Goal: Find specific page/section: Find specific page/section

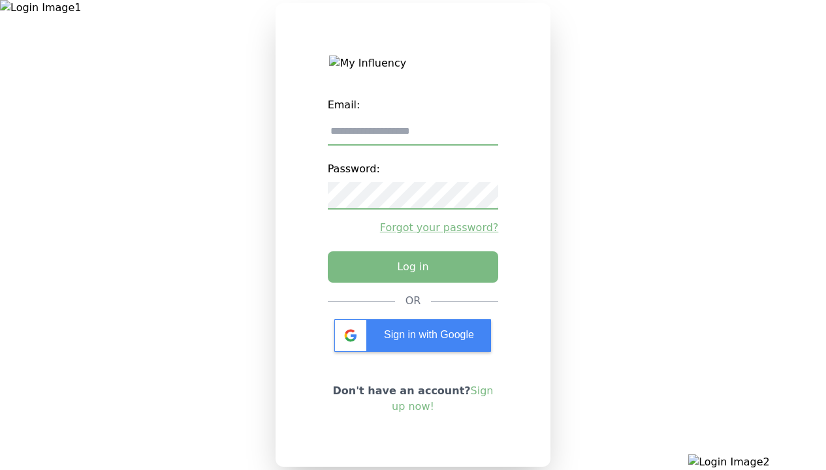
click at [413, 136] on input "email" at bounding box center [413, 131] width 171 height 27
type input "**********"
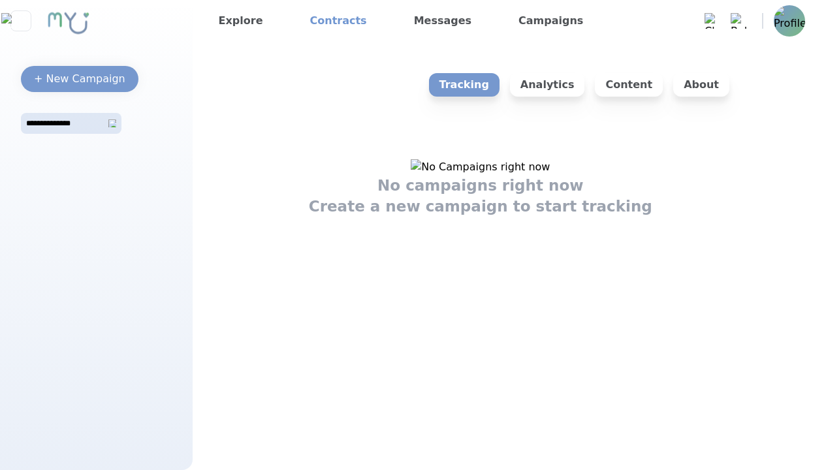
click at [328, 21] on link "Contracts" at bounding box center [338, 20] width 67 height 21
